Goal: Transaction & Acquisition: Book appointment/travel/reservation

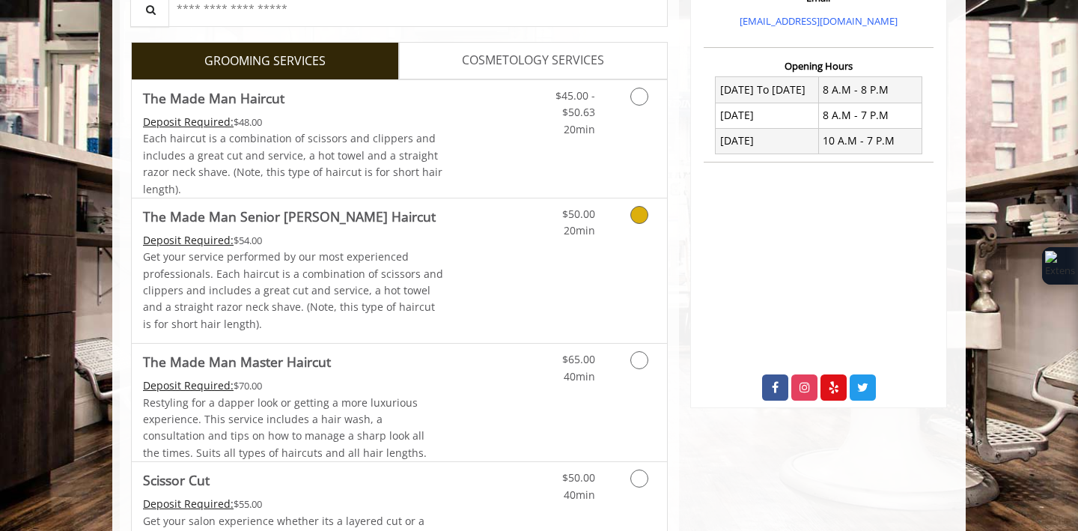
scroll to position [528, 0]
click at [605, 274] on div "$50.00 20min" at bounding box center [600, 270] width 134 height 144
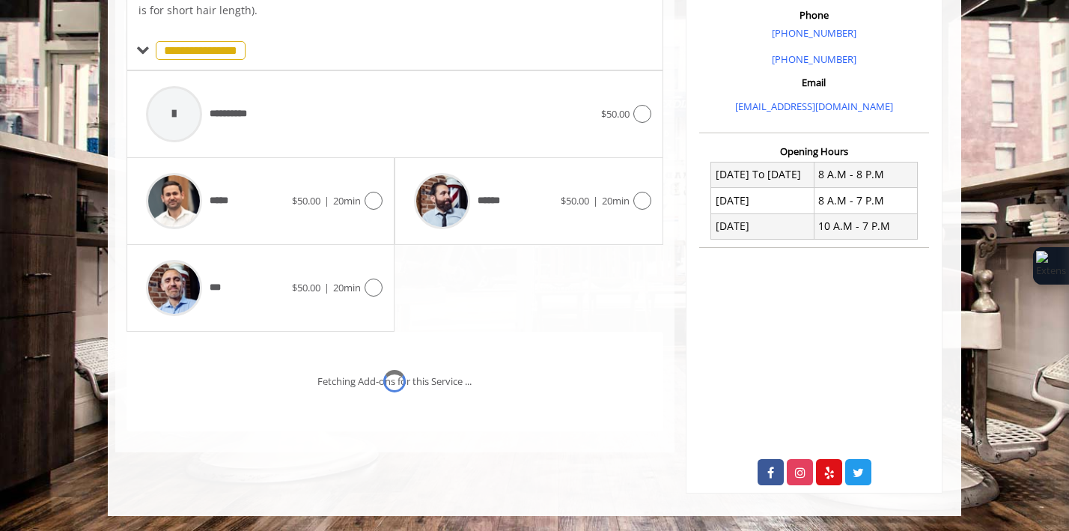
scroll to position [463, 0]
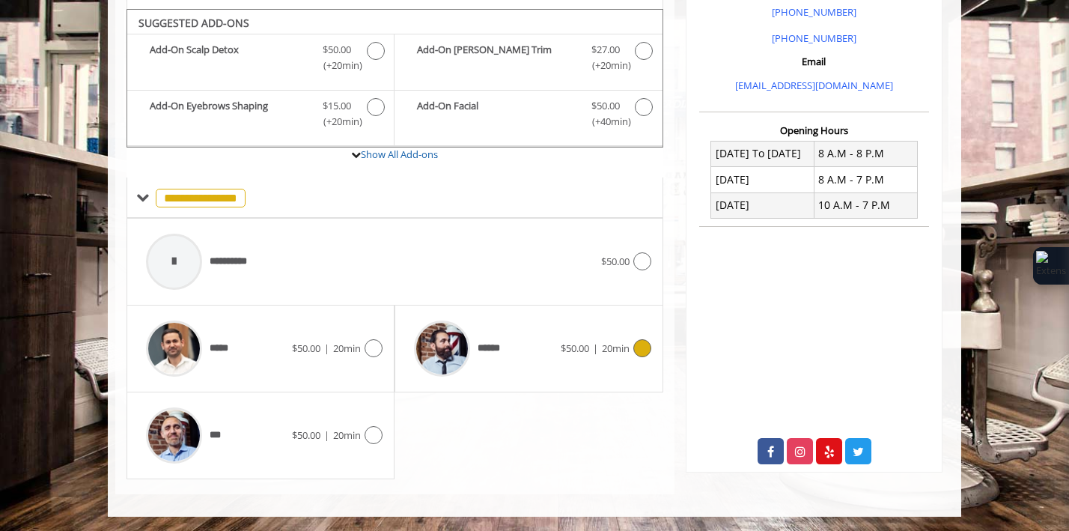
click at [574, 342] on span "$50.00" at bounding box center [575, 347] width 28 height 13
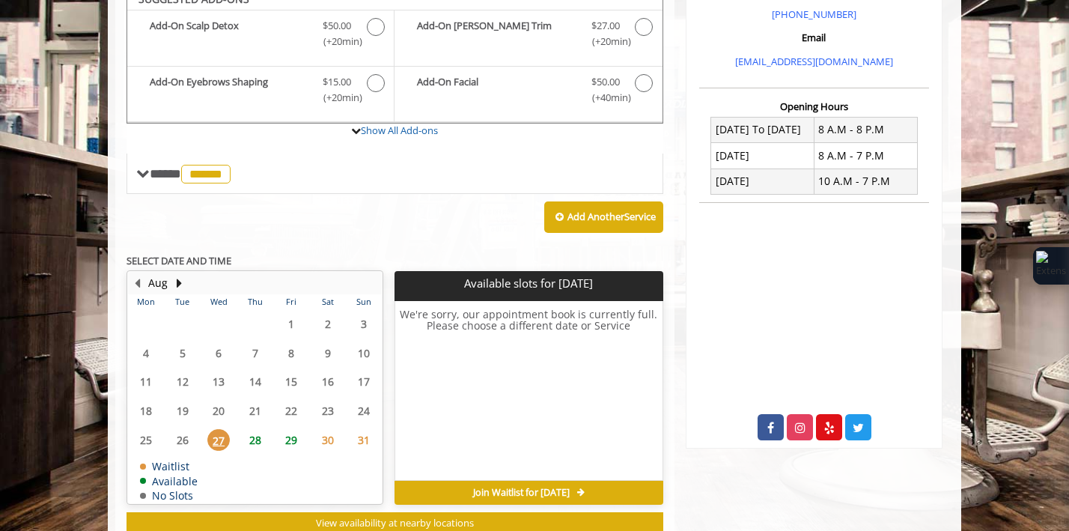
scroll to position [472, 0]
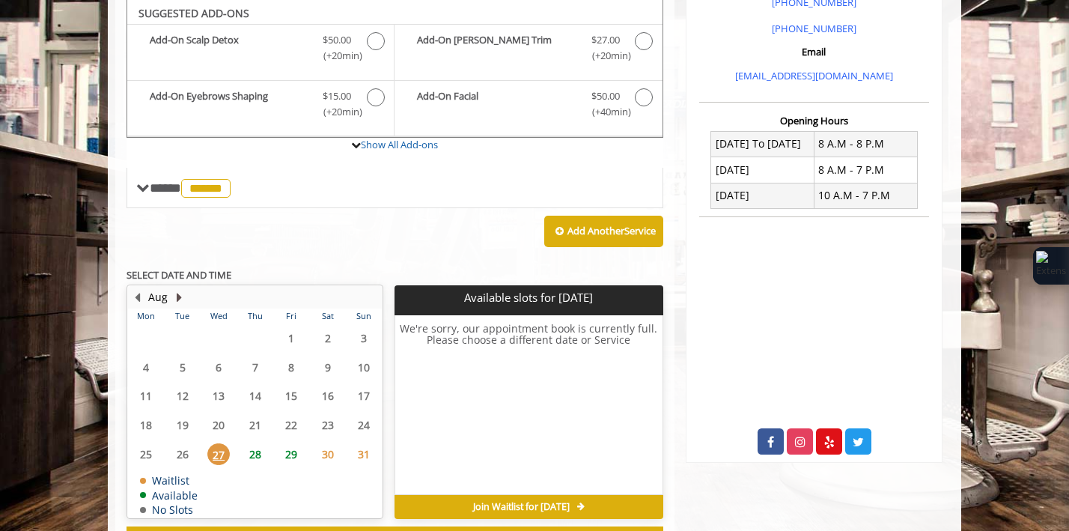
click at [177, 294] on button "Next Month" at bounding box center [179, 297] width 12 height 16
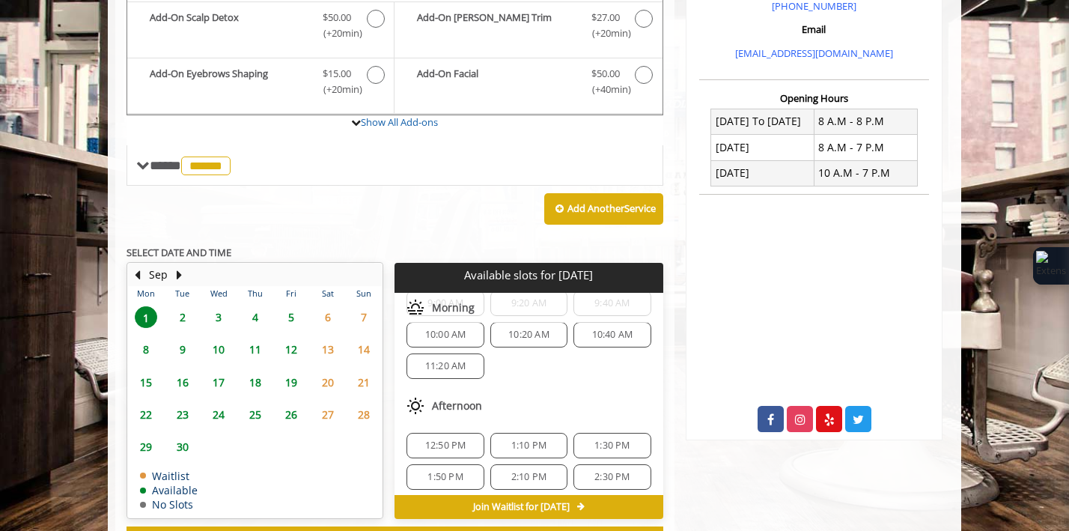
scroll to position [76, 0]
click at [442, 370] on span "11:20 AM" at bounding box center [445, 365] width 41 height 12
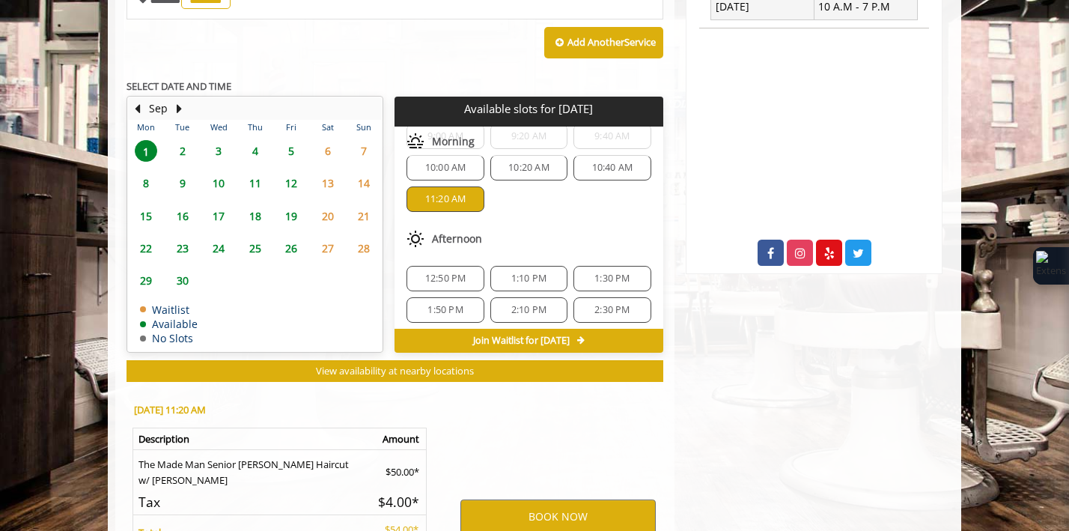
scroll to position [826, 0]
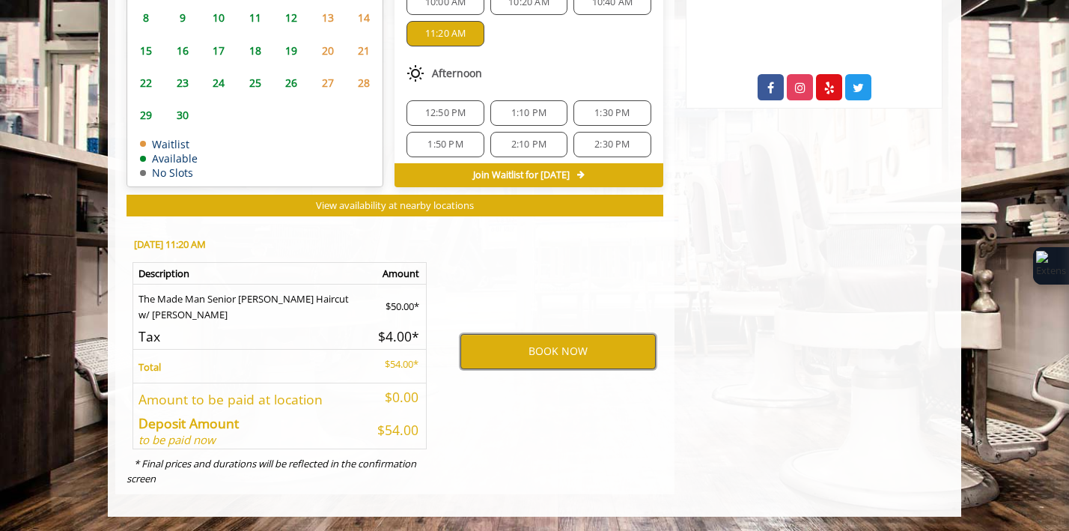
click at [517, 349] on button "BOOK NOW" at bounding box center [557, 351] width 195 height 34
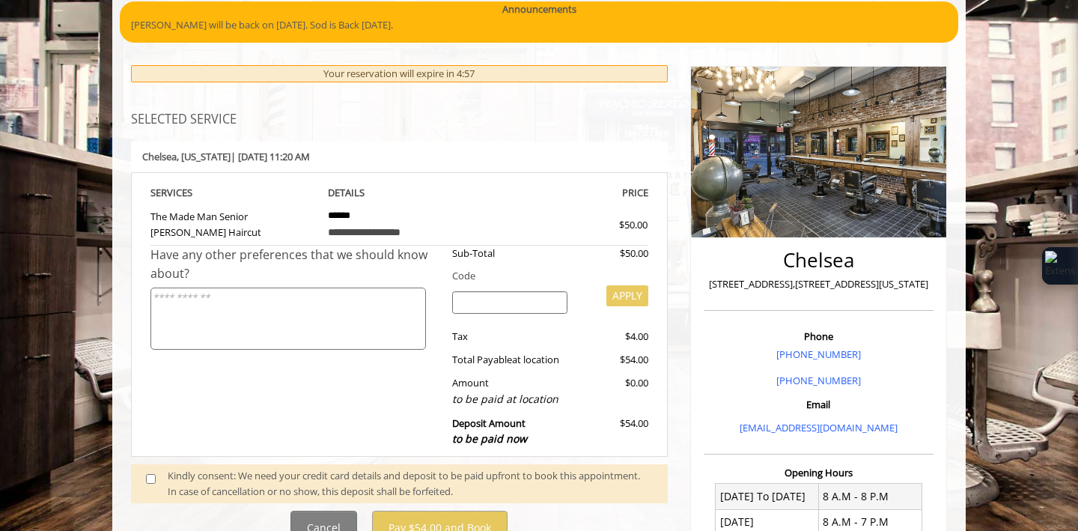
scroll to position [353, 0]
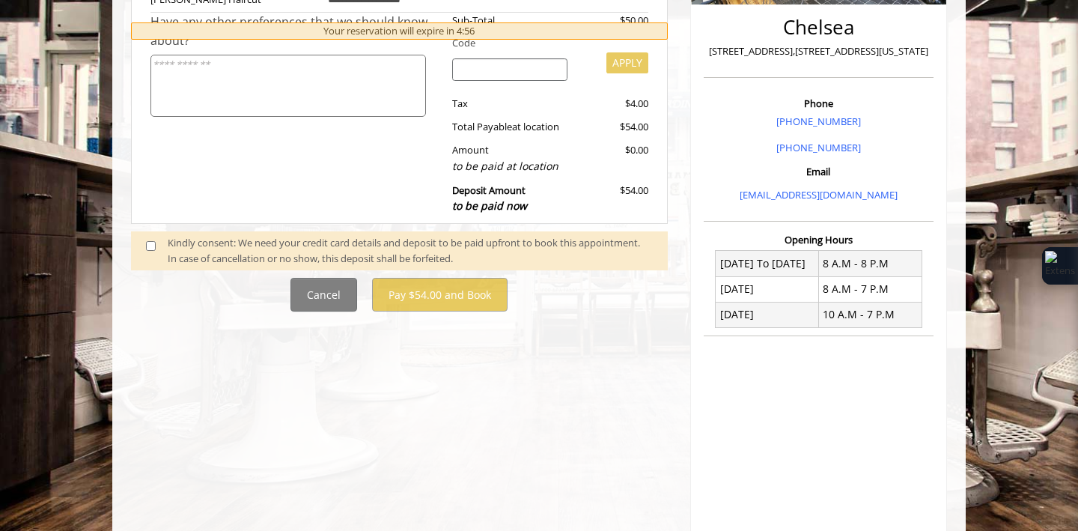
click at [239, 252] on div "Kindly consent: We need your credit card details and deposit to be paid upfront…" at bounding box center [410, 250] width 485 height 31
click at [188, 247] on div "Kindly consent: We need your credit card details and deposit to be paid upfront…" at bounding box center [410, 250] width 485 height 31
click at [144, 238] on span at bounding box center [157, 250] width 44 height 31
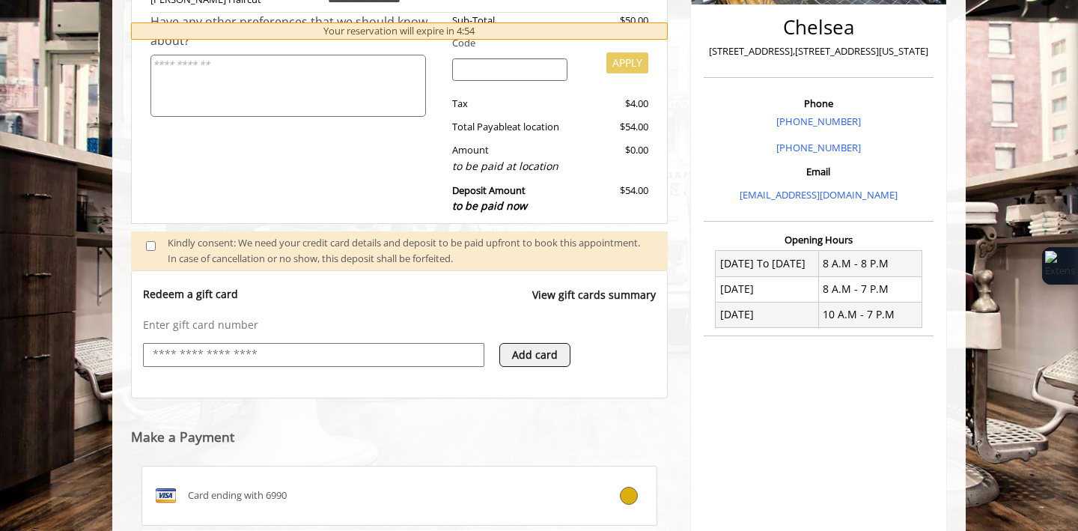
scroll to position [374, 0]
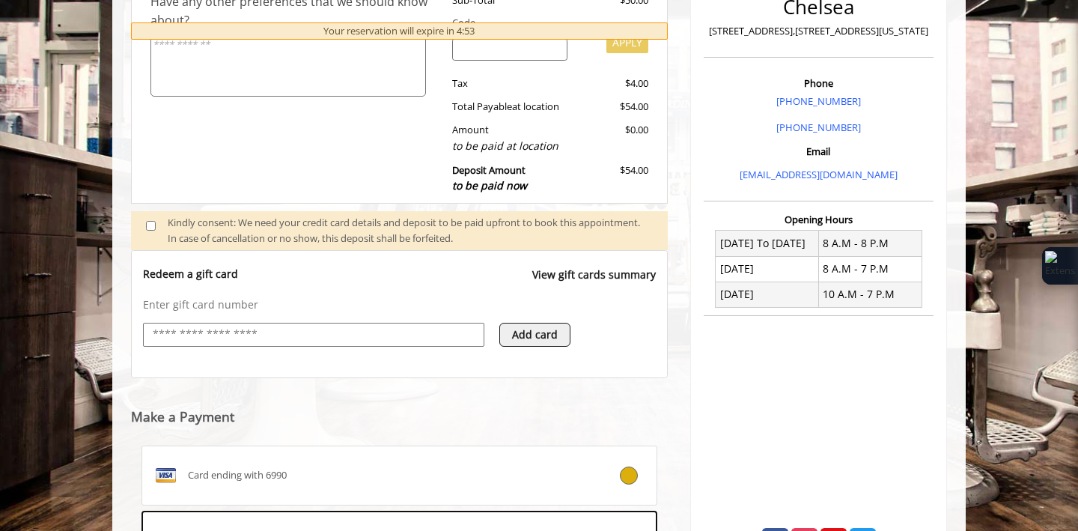
click at [216, 326] on input "text" at bounding box center [313, 335] width 325 height 18
type input "**********"
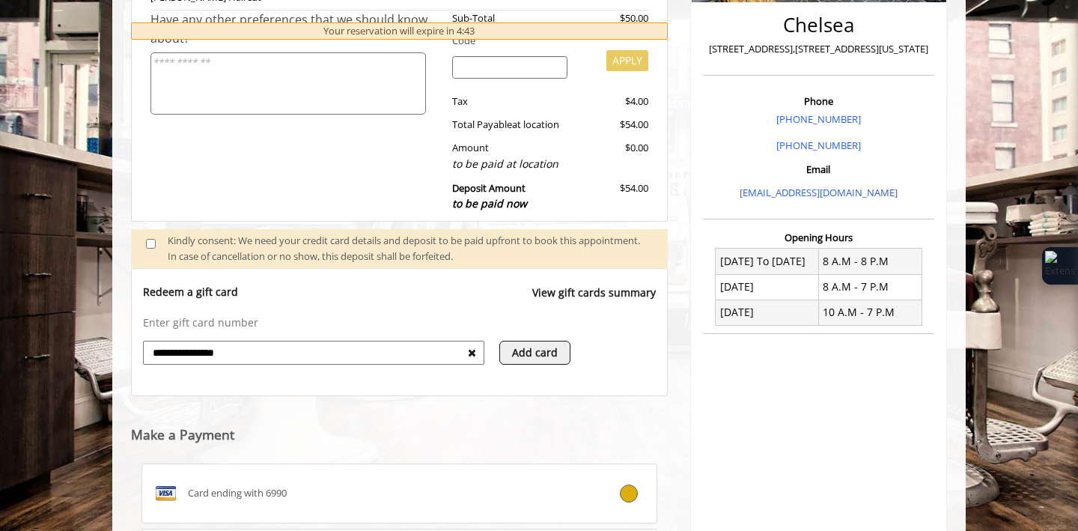
scroll to position [558, 0]
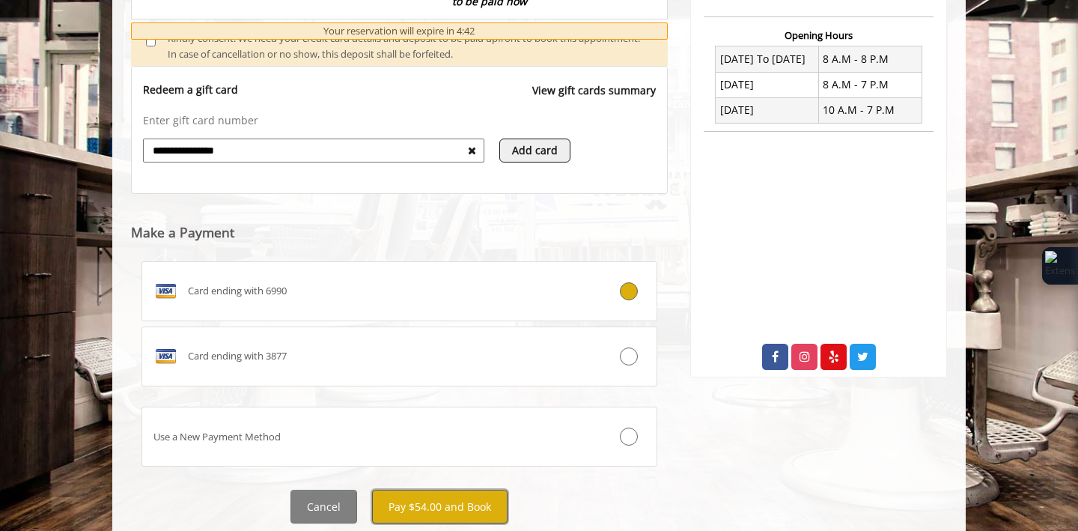
click at [445, 511] on button "Pay $54.00 and Book" at bounding box center [439, 507] width 135 height 34
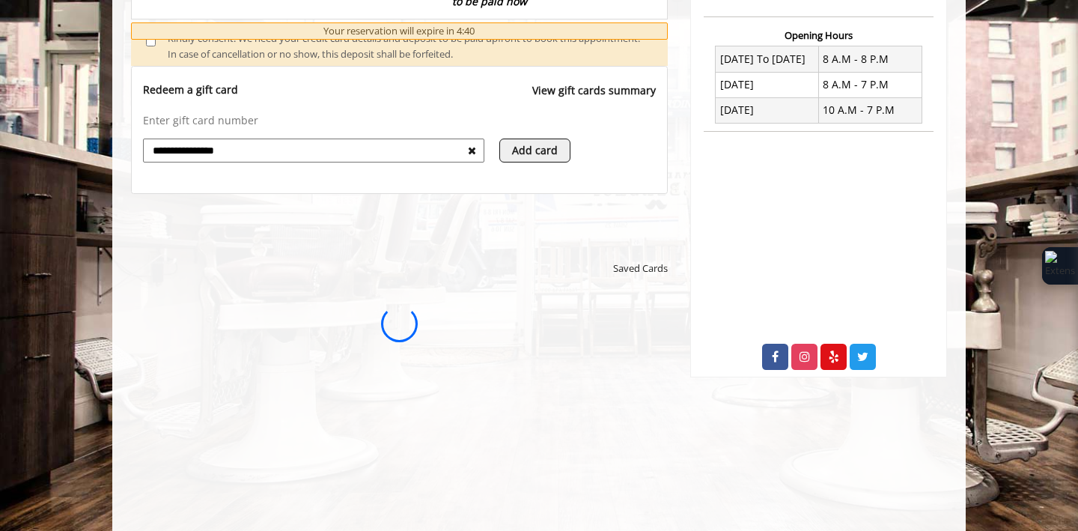
scroll to position [0, 0]
